Goal: Check status: Check status

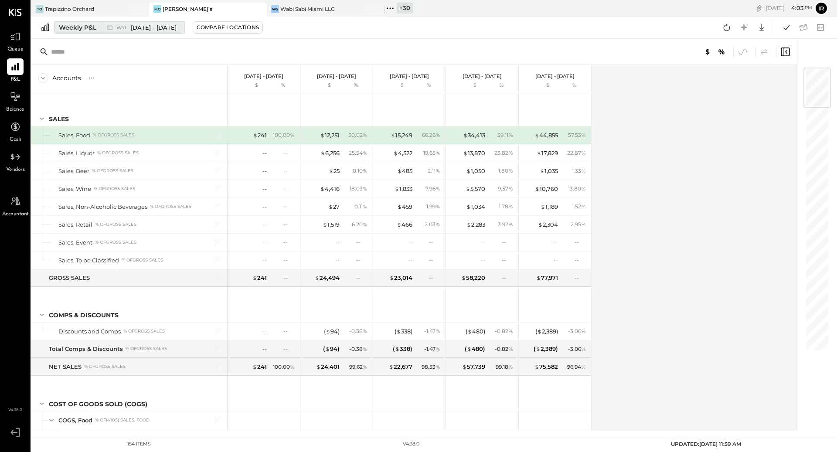
click at [78, 27] on div "Weekly P&L" at bounding box center [77, 27] width 37 height 9
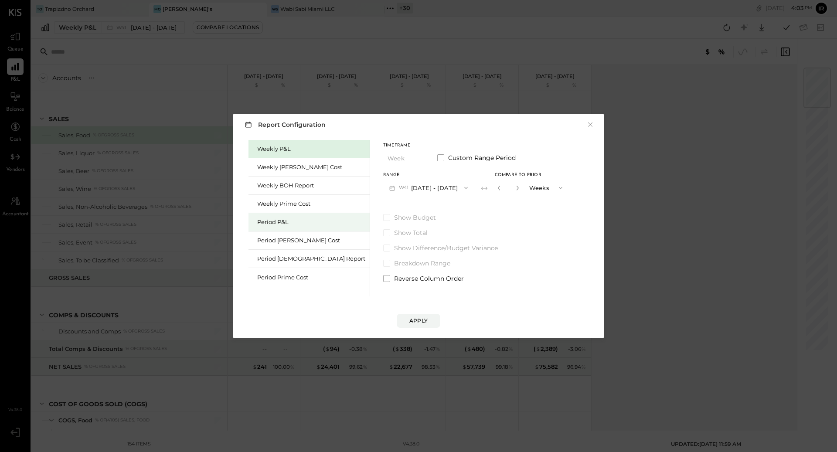
click at [263, 220] on div "Period P&L" at bounding box center [311, 222] width 108 height 8
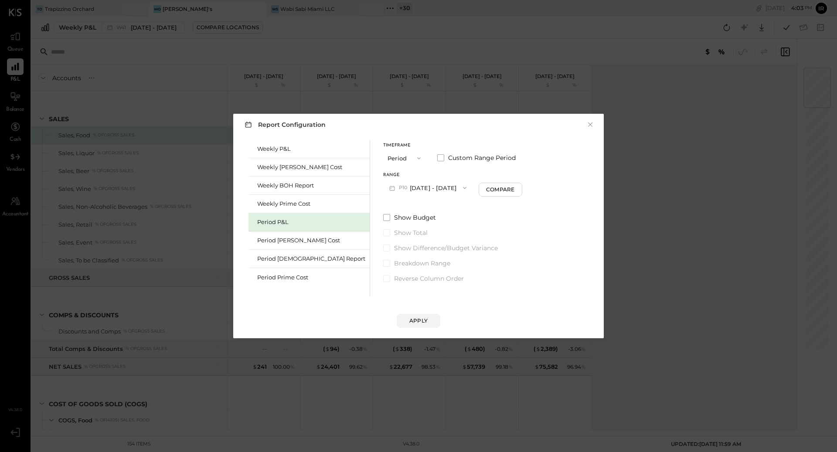
click at [383, 191] on button "P10 Sep 29 - Oct 26, 2025" at bounding box center [427, 188] width 89 height 16
click at [404, 210] on span "Aug 25 - Sep 28, 2025" at bounding box center [424, 207] width 41 height 7
click at [413, 313] on div "Apply" at bounding box center [418, 311] width 353 height 31
click at [415, 326] on button "Apply" at bounding box center [419, 321] width 44 height 14
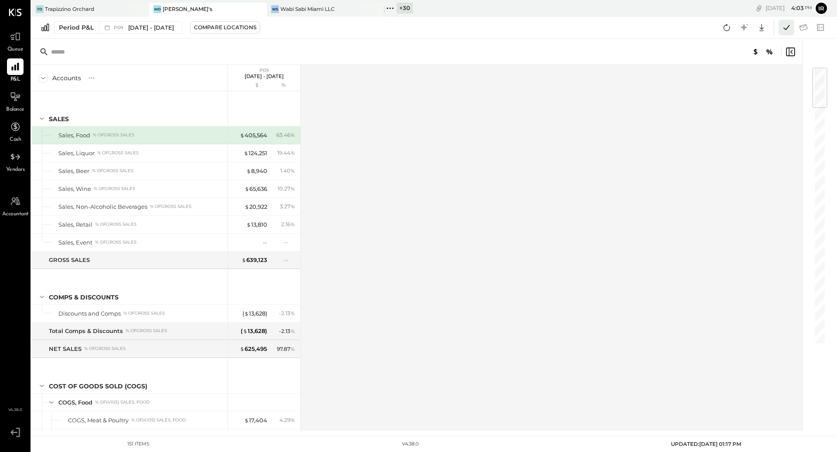
click at [783, 29] on icon at bounding box center [786, 27] width 11 height 11
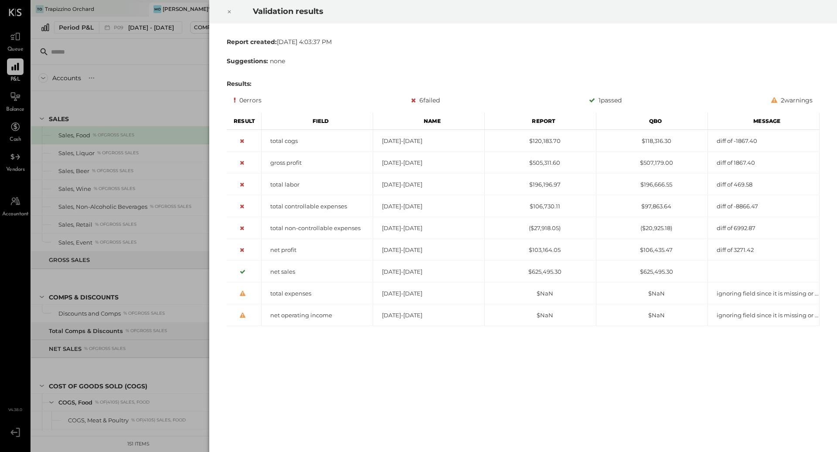
click at [227, 15] on icon at bounding box center [229, 12] width 5 height 10
